Goal: Information Seeking & Learning: Learn about a topic

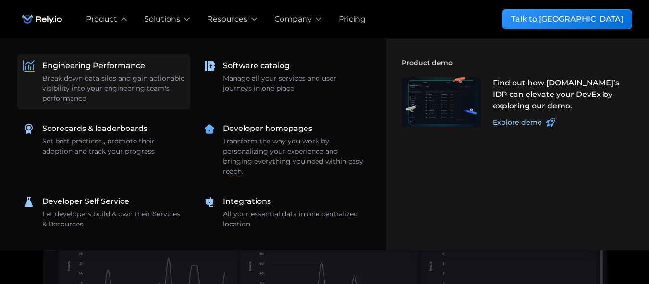
click at [107, 75] on div "Break down data silos and gain actionable visibility into your engineering team…" at bounding box center [113, 88] width 142 height 30
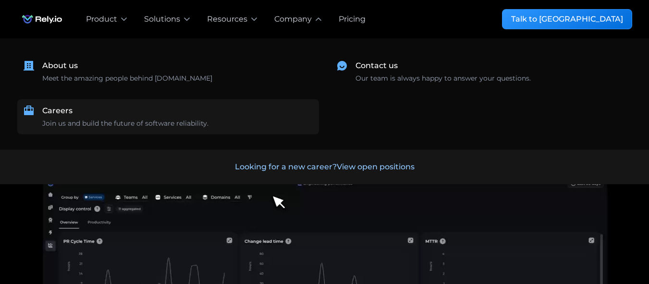
click at [61, 117] on div "Careers Join us and build the future of software reliability." at bounding box center [177, 117] width 271 height 24
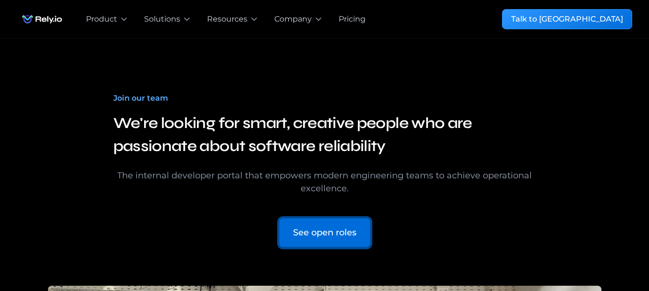
click at [322, 230] on div "See open roles" at bounding box center [324, 233] width 63 height 13
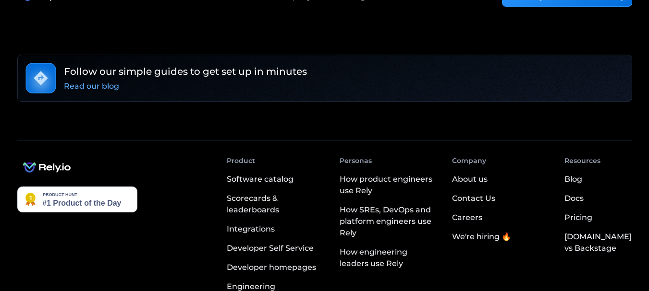
scroll to position [2458, 0]
